Goal: Find contact information: Find contact information

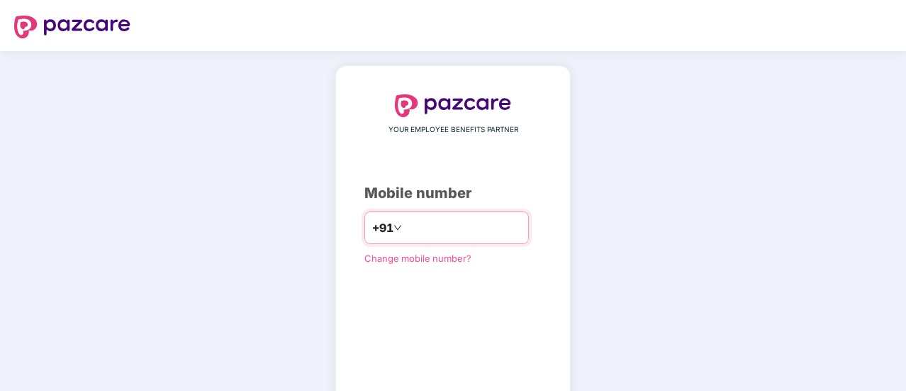
click at [408, 228] on input "*********" at bounding box center [463, 227] width 116 height 23
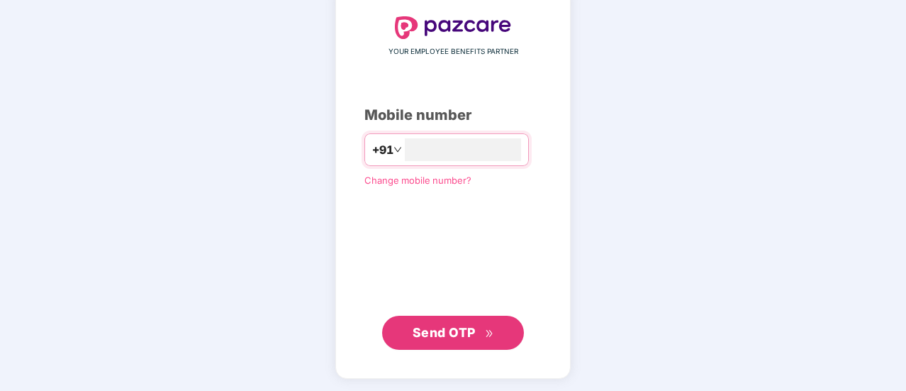
type input "**********"
click at [458, 323] on span "Send OTP" at bounding box center [454, 333] width 82 height 20
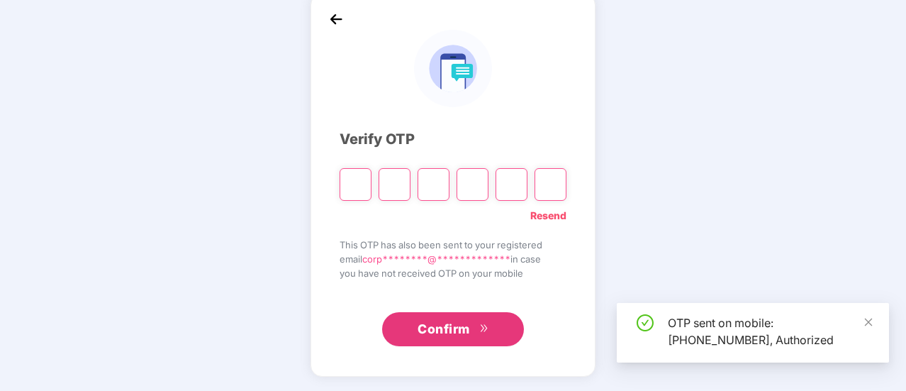
scroll to position [71, 0]
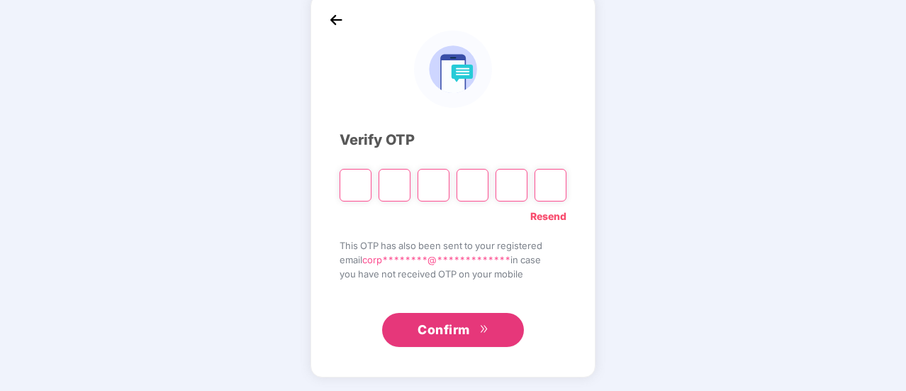
type input "*"
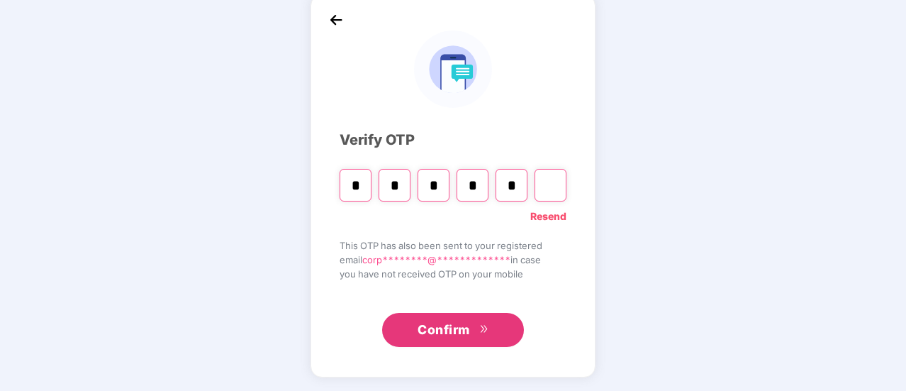
type input "*"
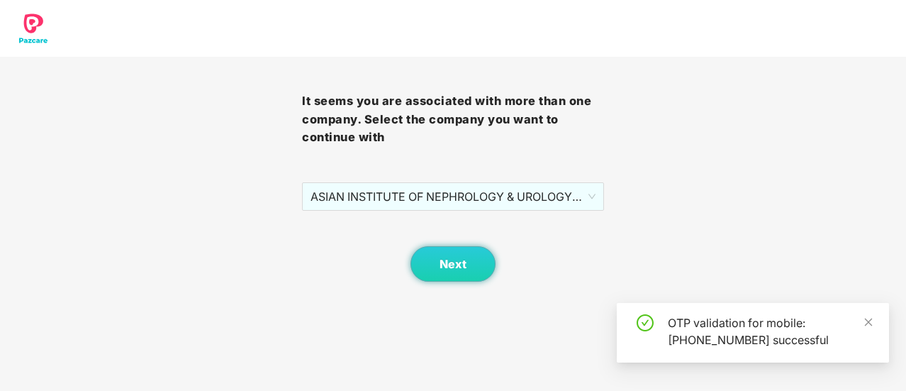
scroll to position [0, 0]
click at [455, 273] on button "Next" at bounding box center [453, 263] width 85 height 35
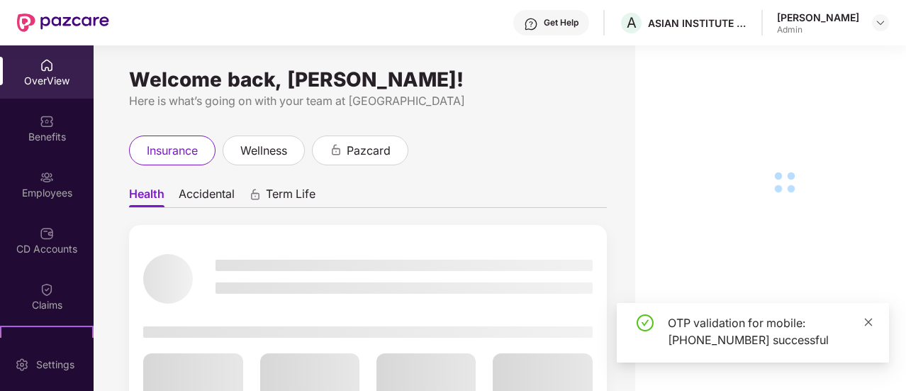
click at [869, 317] on icon "close" at bounding box center [869, 322] width 10 height 10
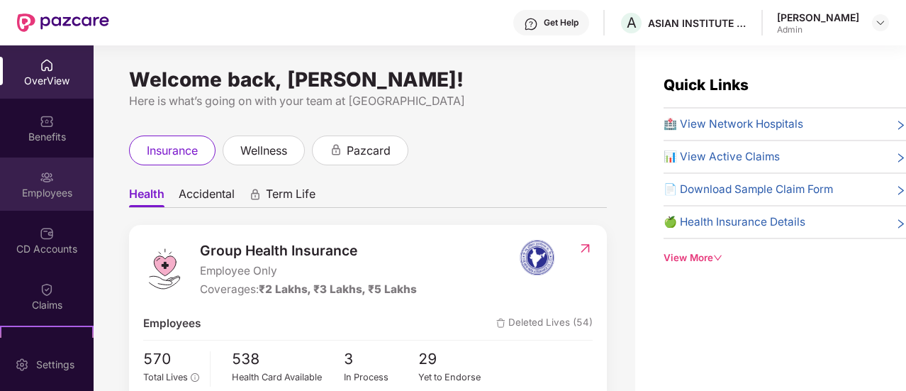
click at [50, 182] on img at bounding box center [47, 177] width 14 height 14
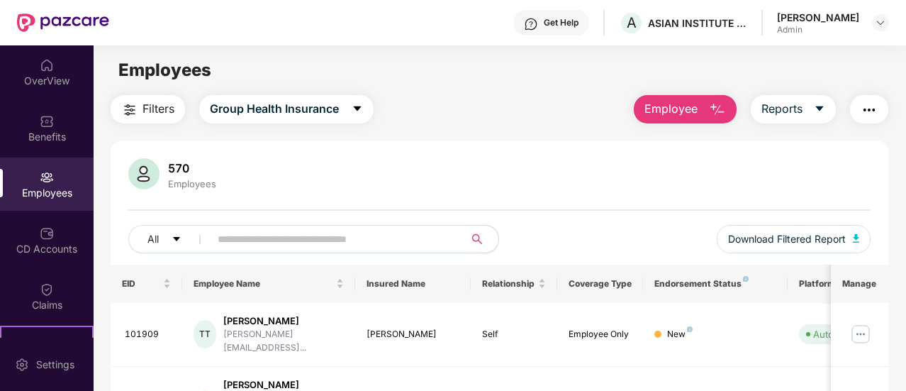
click at [311, 238] on input "text" at bounding box center [332, 238] width 228 height 21
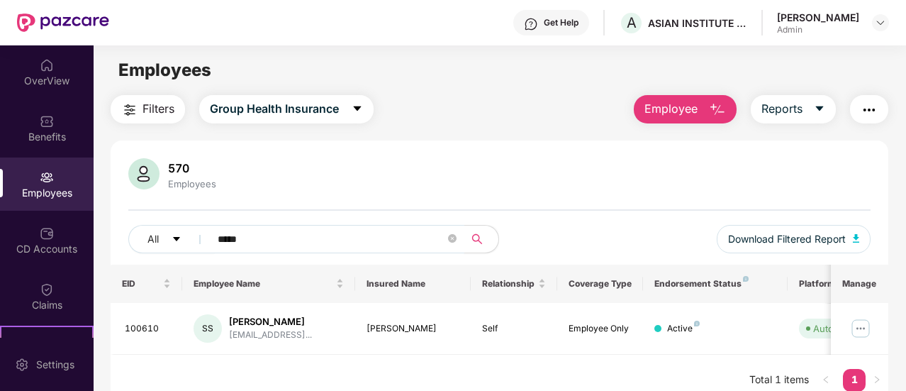
type input "*****"
click at [452, 240] on icon "close-circle" at bounding box center [452, 238] width 9 height 9
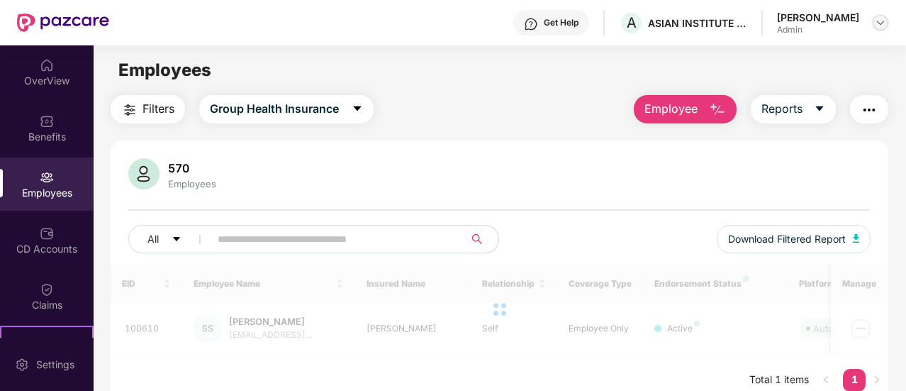
click at [875, 19] on img at bounding box center [880, 22] width 11 height 11
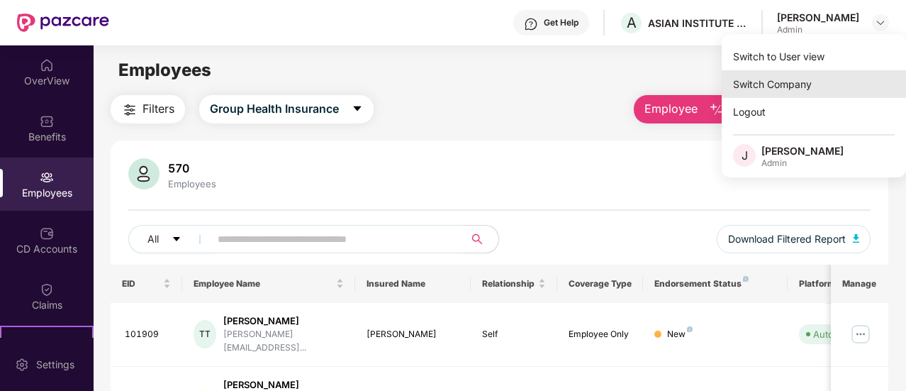
click at [776, 83] on div "Switch Company" at bounding box center [814, 84] width 184 height 28
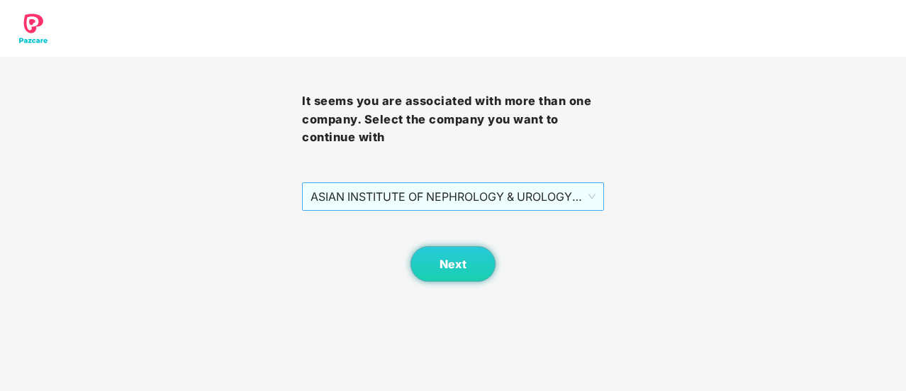
click at [419, 194] on span "ASIAN INSTITUTE OF NEPHROLOGY & UROLOGY PRIVATE LIMITED - 101209 - ADMIN" at bounding box center [453, 196] width 285 height 27
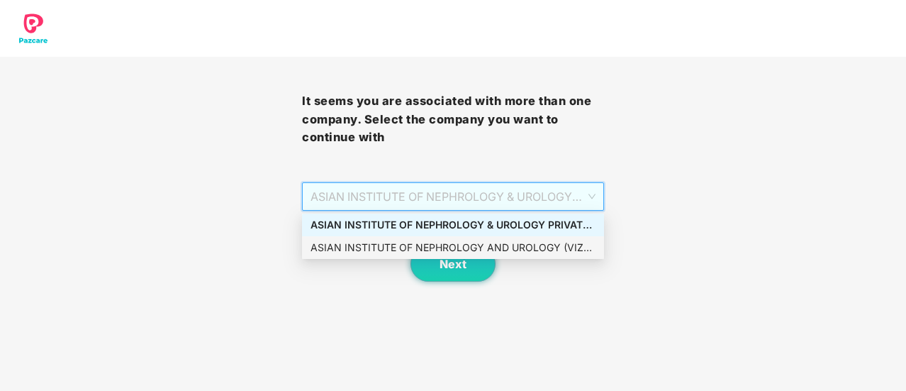
click at [520, 246] on div "ASIAN INSTITUTE OF NEPHROLOGY AND UROLOGY (VIZAG) PRIVATE - EMP101209 - ADMIN" at bounding box center [453, 248] width 285 height 16
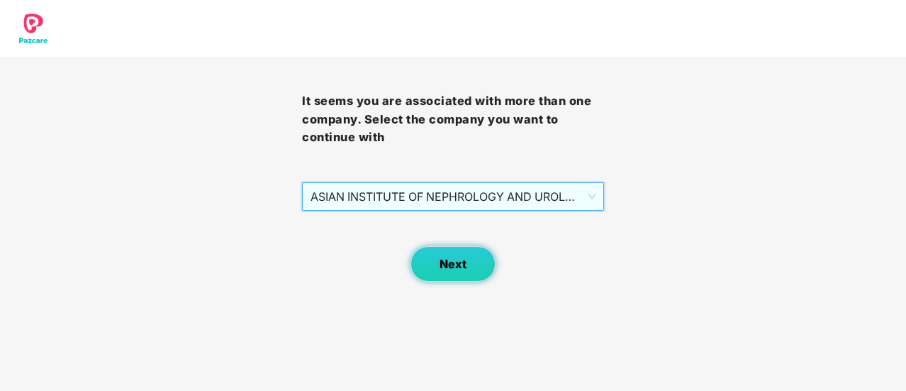
click at [450, 269] on span "Next" at bounding box center [453, 263] width 27 height 13
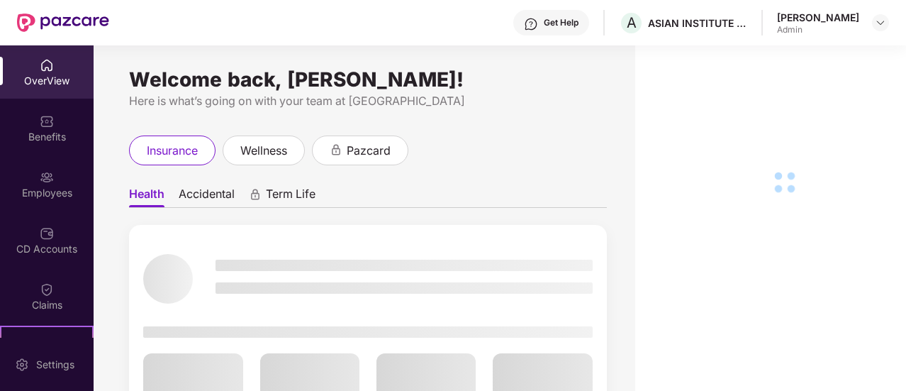
click at [48, 186] on div "Employees" at bounding box center [47, 193] width 94 height 14
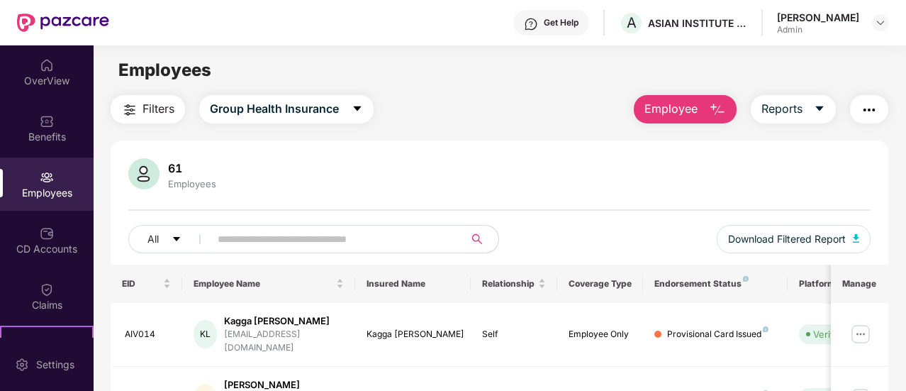
click at [302, 239] on input "text" at bounding box center [332, 238] width 228 height 21
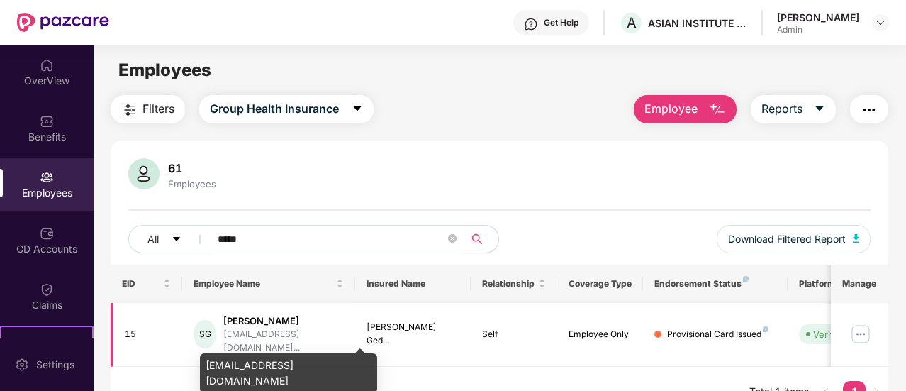
click at [296, 331] on div "[EMAIL_ADDRESS][DOMAIN_NAME]..." at bounding box center [283, 341] width 121 height 27
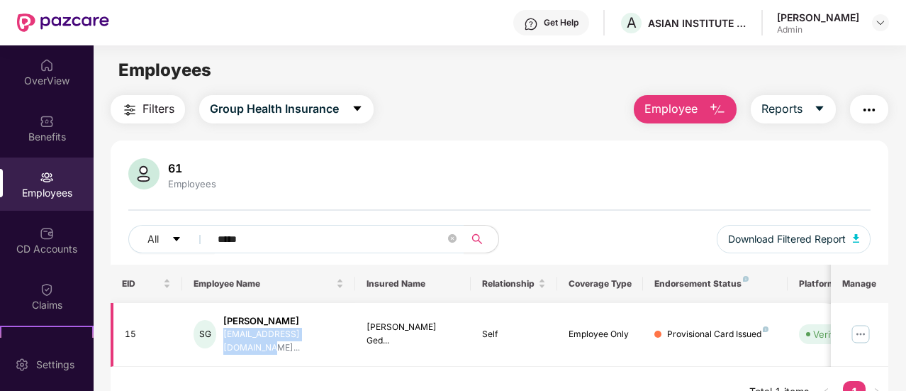
drag, startPoint x: 230, startPoint y: 339, endPoint x: 336, endPoint y: 335, distance: 105.7
click at [336, 335] on div "SG [PERSON_NAME] [PERSON_NAME][EMAIL_ADDRESS][DOMAIN_NAME]..." at bounding box center [269, 334] width 150 height 40
copy div "[EMAIL_ADDRESS][DOMAIN_NAME]..."
drag, startPoint x: 283, startPoint y: 237, endPoint x: 201, endPoint y: 243, distance: 82.5
click at [201, 243] on span "*****" at bounding box center [333, 239] width 264 height 28
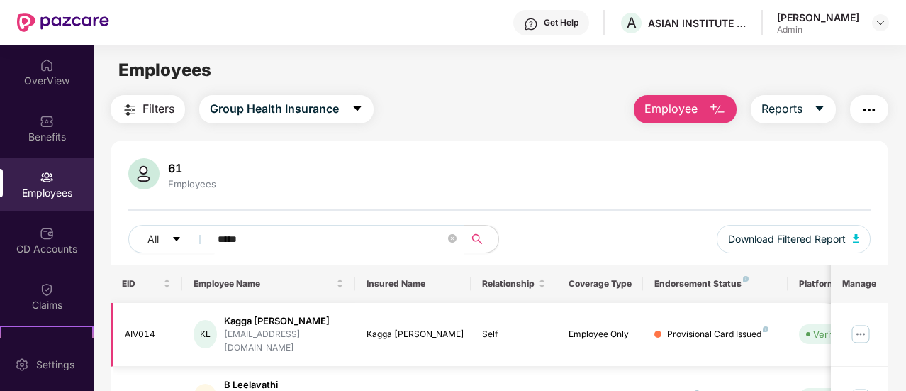
type input "*****"
drag, startPoint x: 228, startPoint y: 337, endPoint x: 323, endPoint y: 341, distance: 95.1
click at [323, 341] on div "KL Kagga [PERSON_NAME] [EMAIL_ADDRESS][DOMAIN_NAME]" at bounding box center [269, 334] width 150 height 40
copy div "[EMAIL_ADDRESS][DOMAIN_NAME]"
